Goal: Task Accomplishment & Management: Manage account settings

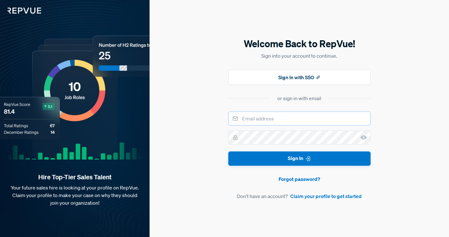
click at [262, 115] on input "email" at bounding box center [299, 118] width 142 height 14
type input "[PERSON_NAME][EMAIL_ADDRESS][PERSON_NAME][DOMAIN_NAME]"
click at [297, 181] on link "Forgot password?" at bounding box center [299, 179] width 142 height 8
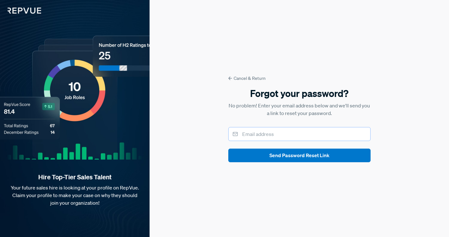
click at [260, 135] on input "email" at bounding box center [299, 134] width 142 height 14
type input "[PERSON_NAME][EMAIL_ADDRESS][PERSON_NAME][DOMAIN_NAME]"
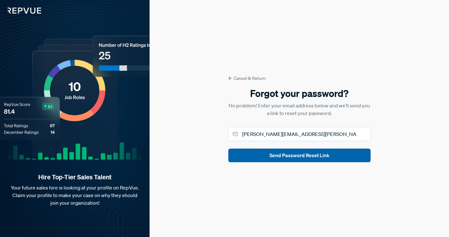
click at [268, 153] on button "Send Password Reset Link" at bounding box center [299, 155] width 142 height 14
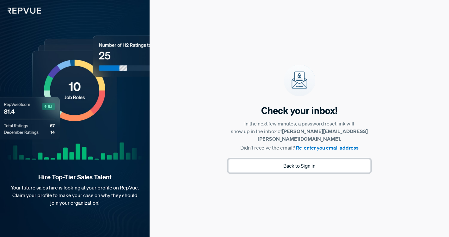
click at [302, 166] on button "Back to Sign in" at bounding box center [299, 166] width 142 height 14
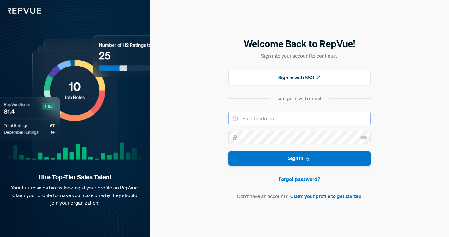
click at [274, 120] on input "email" at bounding box center [299, 118] width 142 height 14
